Goal: Learn about a topic

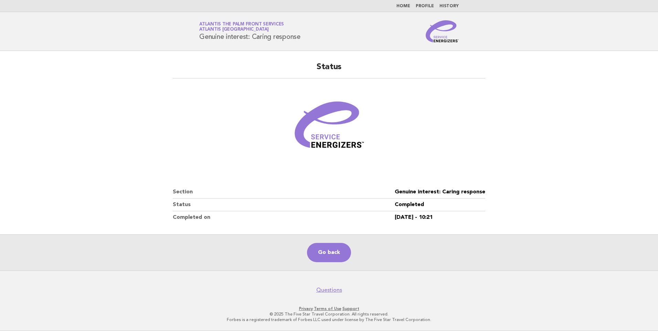
click at [426, 7] on link "Profile" at bounding box center [424, 6] width 18 height 4
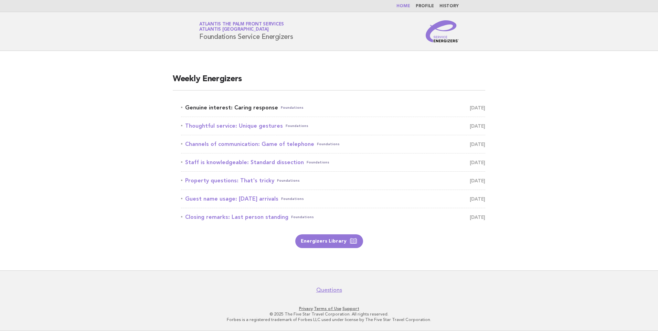
click at [197, 108] on link "Genuine interest: Caring response Foundations [DATE]" at bounding box center [333, 108] width 304 height 10
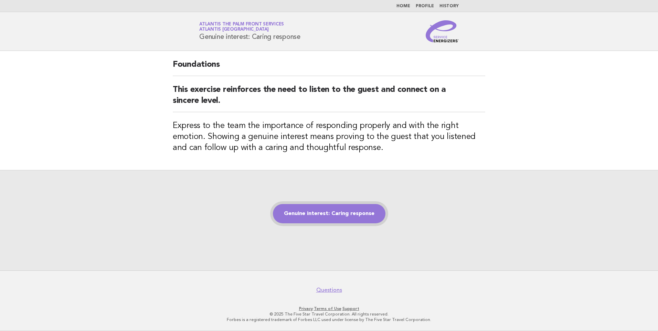
click at [318, 207] on link "Genuine interest: Caring response" at bounding box center [329, 213] width 112 height 19
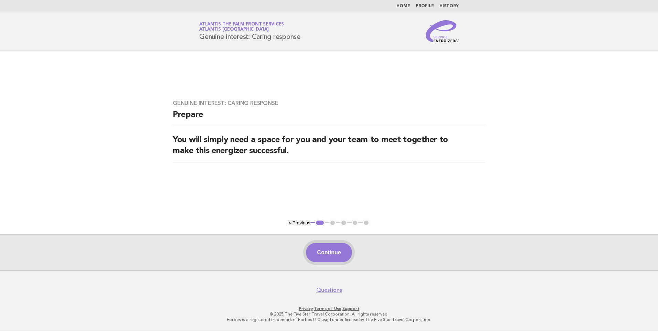
click at [326, 251] on button "Continue" at bounding box center [329, 252] width 46 height 19
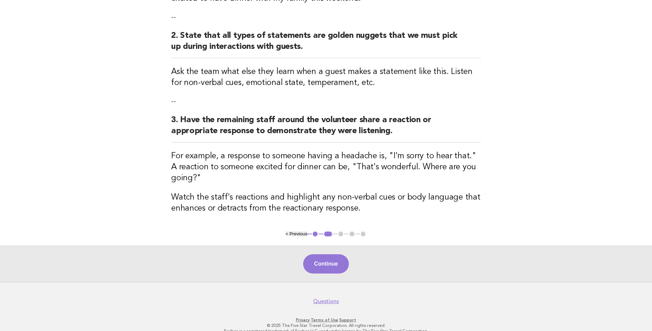
click at [320, 254] on button "Continue" at bounding box center [326, 263] width 46 height 19
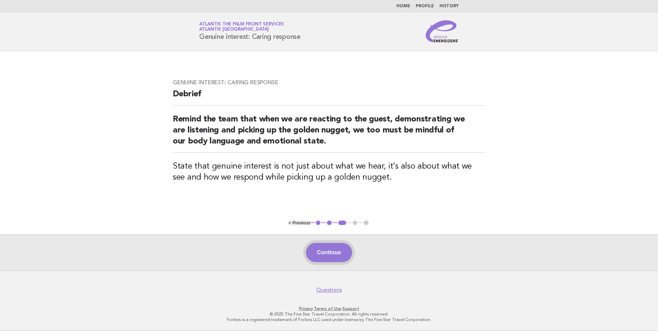
click at [327, 247] on button "Continue" at bounding box center [329, 252] width 46 height 19
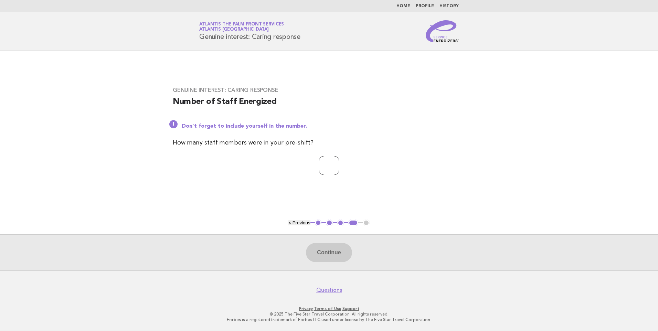
click at [326, 170] on input "number" at bounding box center [328, 165] width 21 height 19
type input "*"
click at [330, 253] on button "Continue" at bounding box center [329, 252] width 46 height 19
